Goal: Browse casually

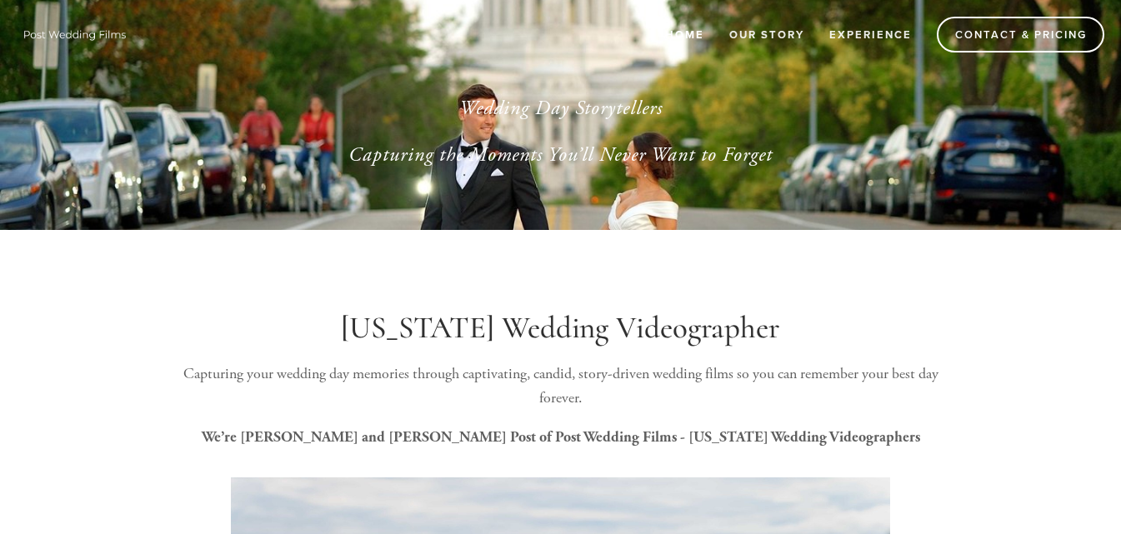
click at [693, 33] on link "Home" at bounding box center [684, 35] width 61 height 28
click at [879, 32] on link "Experience" at bounding box center [871, 35] width 104 height 28
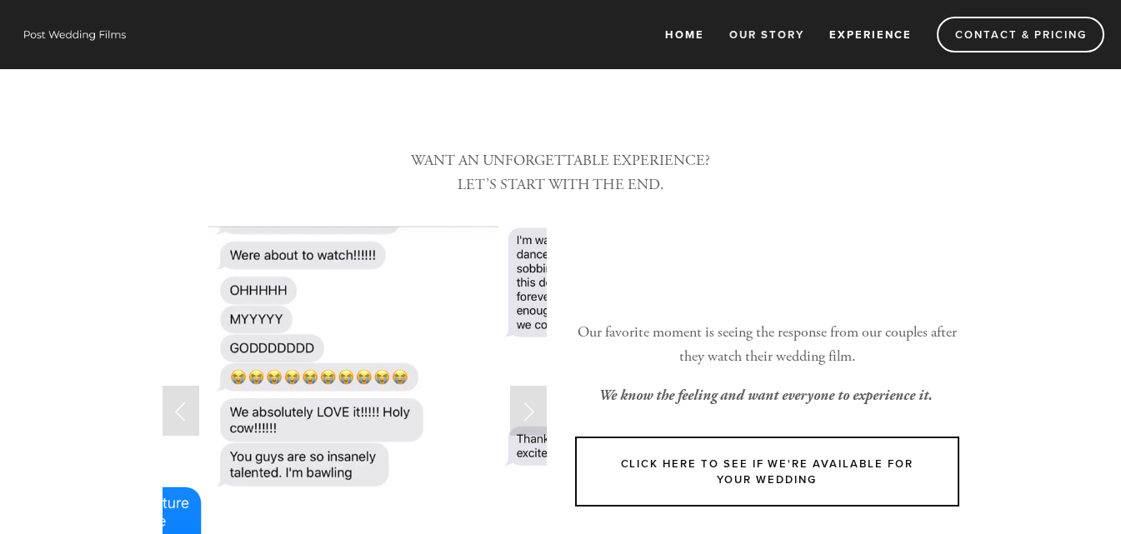
click at [694, 29] on link "Home" at bounding box center [684, 35] width 61 height 28
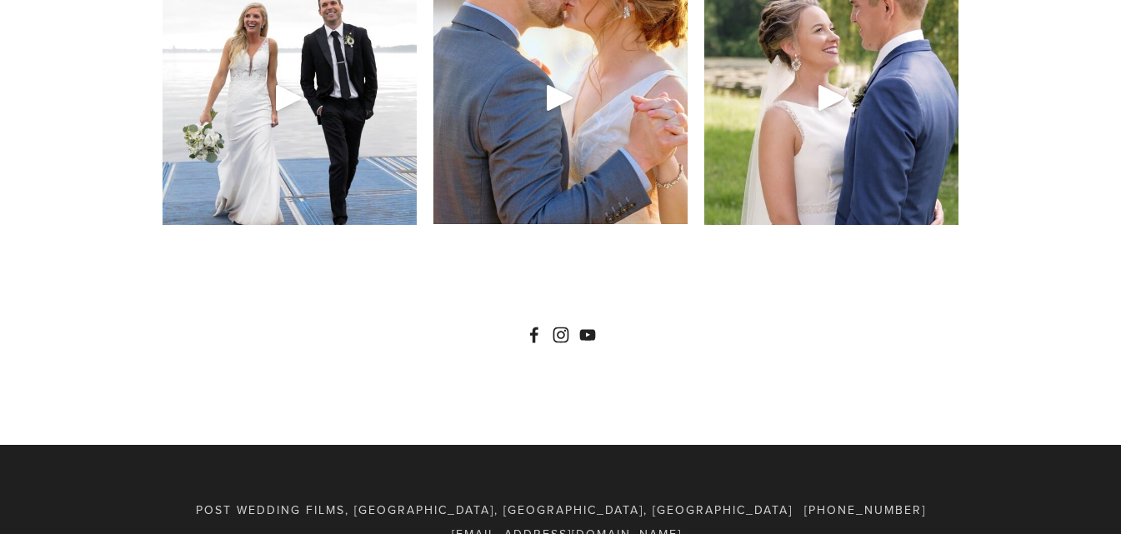
scroll to position [7274, 0]
